Goal: Communication & Community: Answer question/provide support

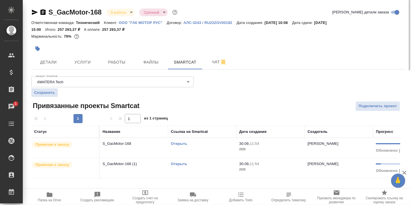
click at [177, 144] on link "Открыть" at bounding box center [179, 143] width 16 height 4
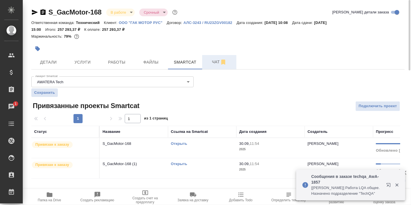
click at [213, 61] on span "Чат" at bounding box center [219, 61] width 27 height 7
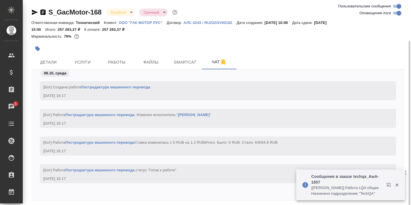
scroll to position [21, 0]
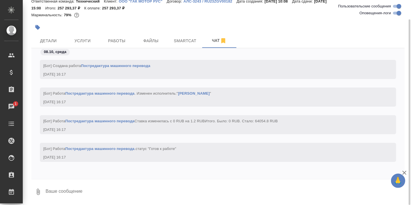
click at [90, 192] on textarea at bounding box center [225, 191] width 360 height 19
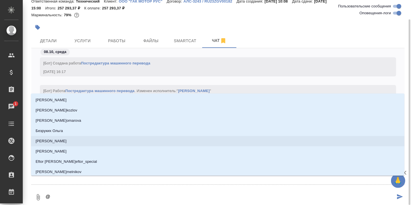
type textarea "@З"
type input "З"
type textarea "@За"
type input "За"
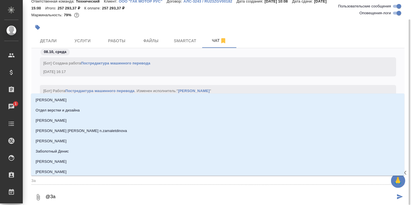
type textarea "@Заб"
type input "Заб"
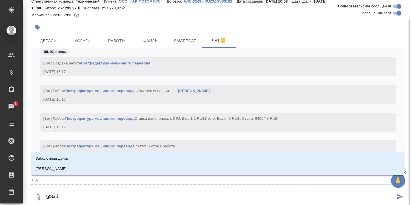
type textarea "@Забо"
type input "Забо"
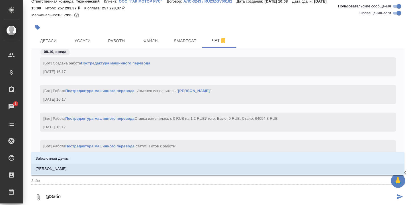
click at [67, 169] on p "[PERSON_NAME]" at bounding box center [51, 169] width 31 height 6
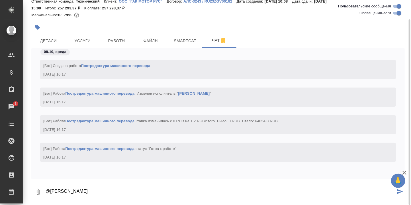
drag, startPoint x: 97, startPoint y: 191, endPoint x: 106, endPoint y: 180, distance: 14.3
click at [97, 190] on textarea "@[PERSON_NAME]" at bounding box center [220, 191] width 350 height 19
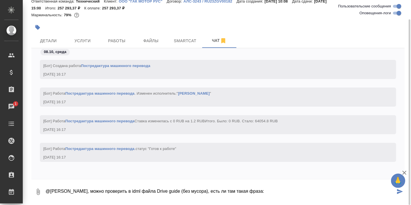
paste textarea "制动液"
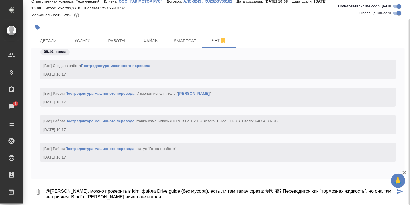
type textarea "@[PERSON_NAME], можно проверить в idml файла Drive guide (без мусора), есть ли …"
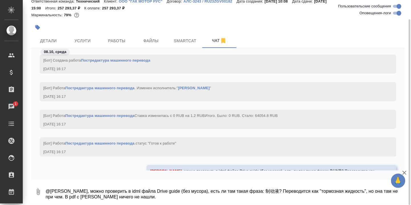
scroll to position [15918, 0]
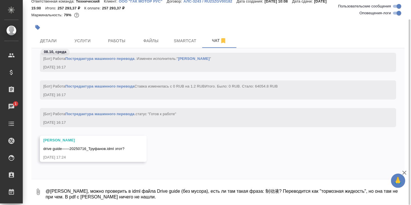
click at [118, 182] on textarea "@[PERSON_NAME], можно проверить в idml файла Drive guide (без мусора), есть ли …" at bounding box center [225, 191] width 360 height 19
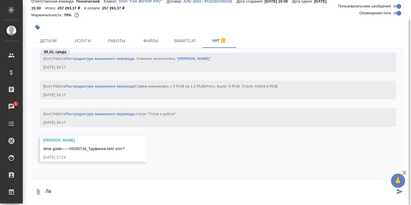
type textarea "[PERSON_NAME]"
type textarea "L"
type textarea "Да"
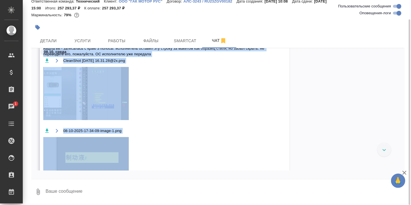
scroll to position [16093, 0]
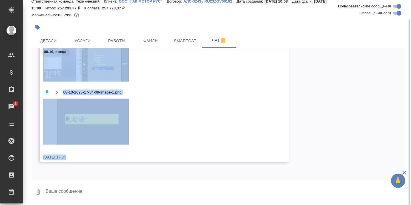
drag, startPoint x: 45, startPoint y: 78, endPoint x: 153, endPoint y: 154, distance: 131.9
click at [153, 154] on div "[PERSON_NAME] нашла ее - затесалась с краю 3 полосы. исполнитель оставил эту ст…" at bounding box center [164, 79] width 249 height 165
copy div "[PERSON_NAME] нашла ее - затесалась с краю 3 полосы. исполнитель оставил эту ст…"
